Goal: Information Seeking & Learning: Learn about a topic

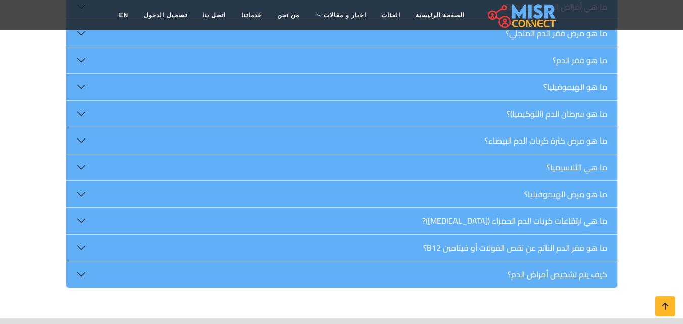
scroll to position [841, 0]
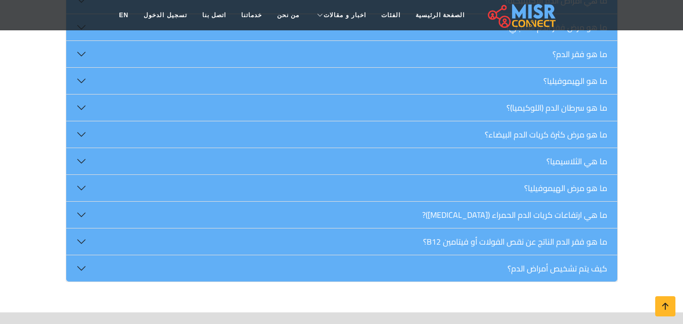
click at [682, 175] on html "الصفحة الرئيسية الفئات اخبار و مقالات أخبار الرياضة حوادث أخبار دينية اخبار طبي…" at bounding box center [341, 65] width 683 height 1812
click at [77, 95] on button "ما هو سرطان الدم (اللوكيميا)؟" at bounding box center [341, 108] width 551 height 26
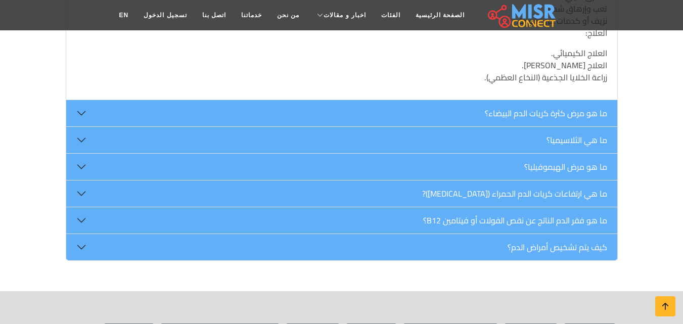
scroll to position [1063, 0]
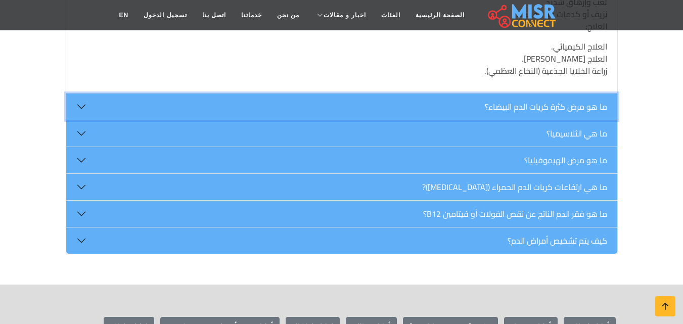
click at [408, 94] on button "ما هو مرض كثرة كريات الدم البيضاء؟" at bounding box center [341, 107] width 551 height 26
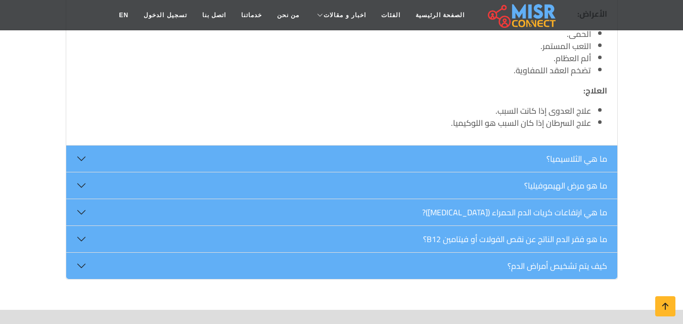
scroll to position [1090, 0]
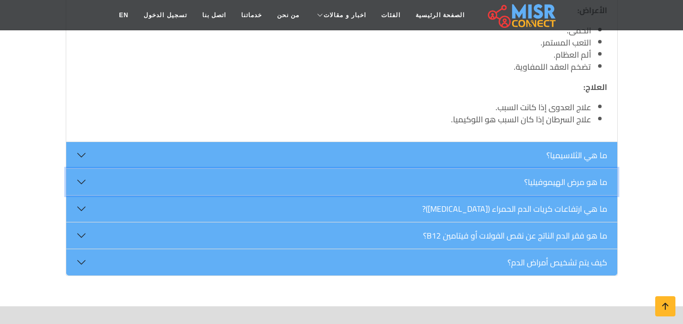
click at [571, 171] on button "ما هو مرض الهيموفيليا؟" at bounding box center [341, 182] width 551 height 26
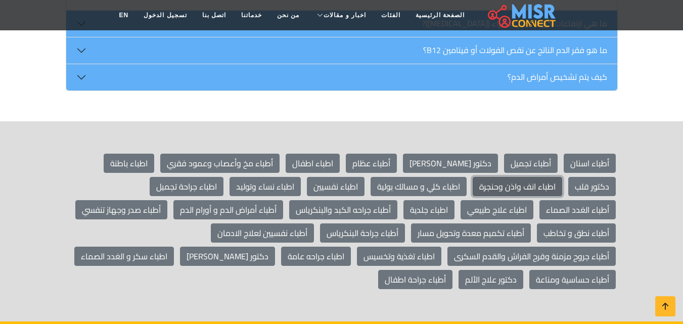
click at [562, 177] on link "اطباء انف واذن وحنجرة" at bounding box center [517, 186] width 89 height 19
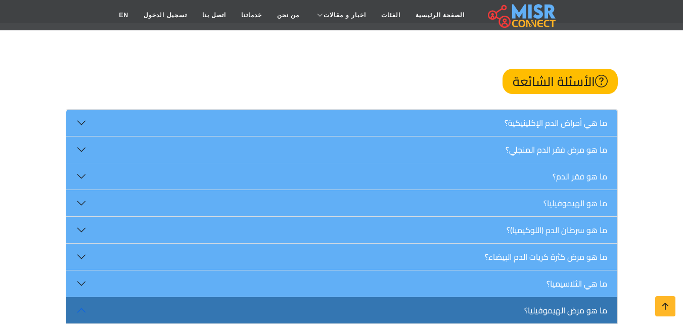
scroll to position [713, 0]
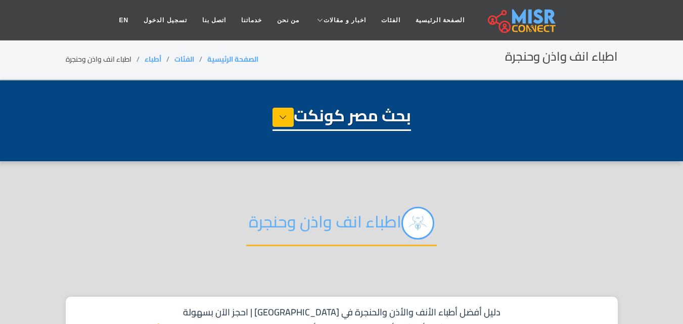
select select "*****"
select select "**********"
